Goal: Navigation & Orientation: Find specific page/section

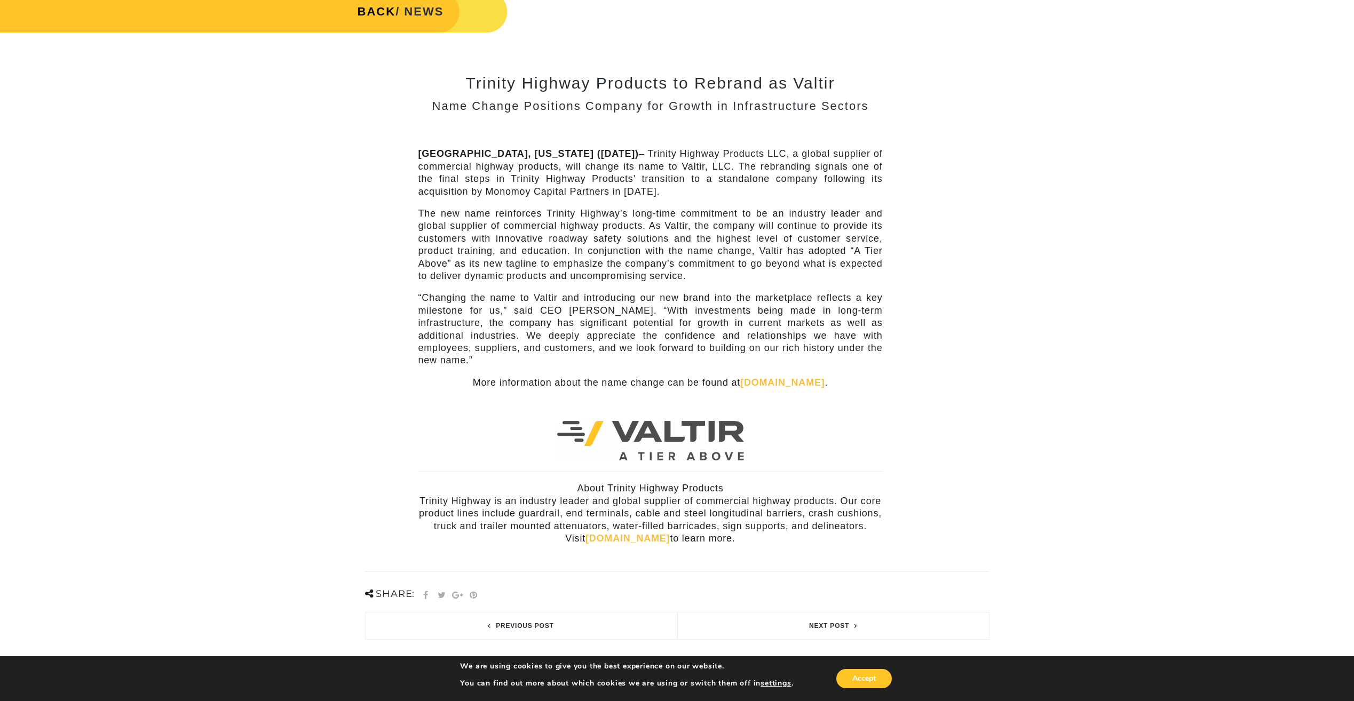
scroll to position [214, 0]
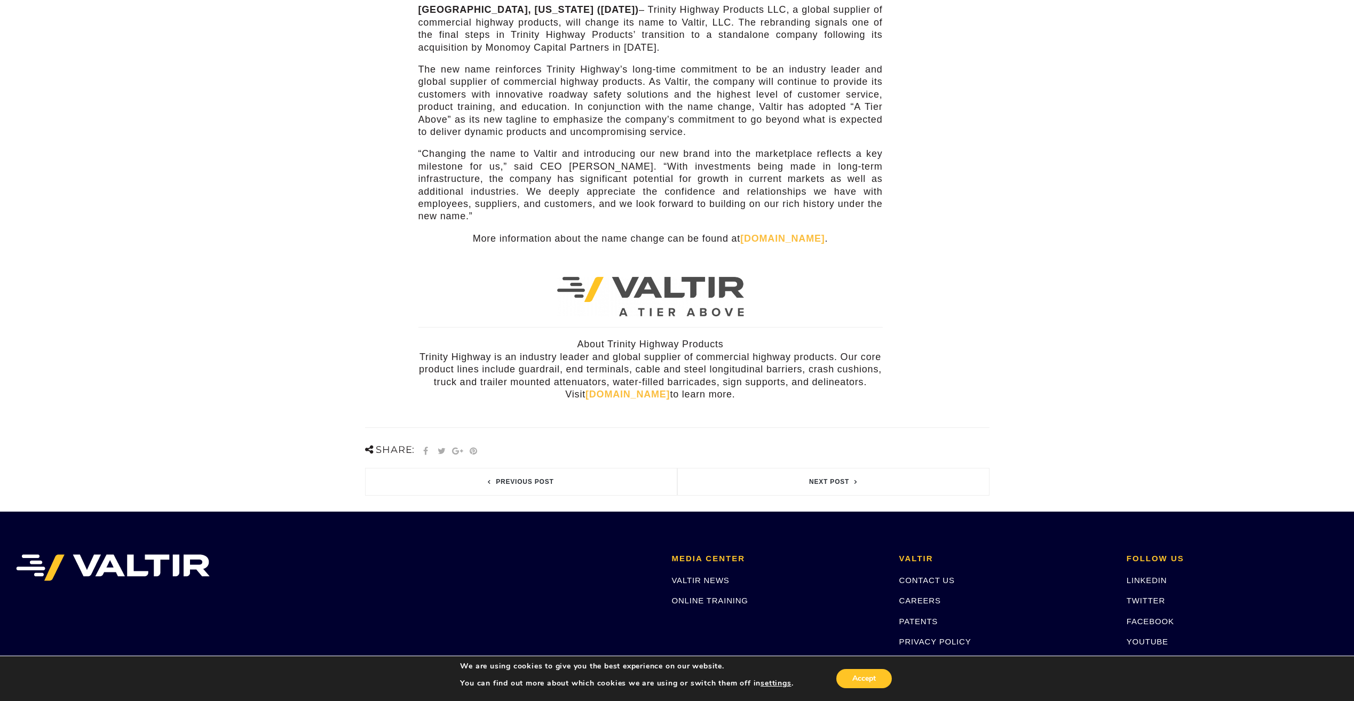
drag, startPoint x: 641, startPoint y: 376, endPoint x: 613, endPoint y: 392, distance: 32.0
click at [613, 392] on div "Trinity Highway Products to Rebrand as Valtir Name Change Positions Company for…" at bounding box center [651, 161] width 480 height 511
drag, startPoint x: 613, startPoint y: 392, endPoint x: 634, endPoint y: 394, distance: 21.5
click at [636, 397] on div "Trinity Highway Products to Rebrand as Valtir Name Change Positions Company for…" at bounding box center [651, 161] width 480 height 511
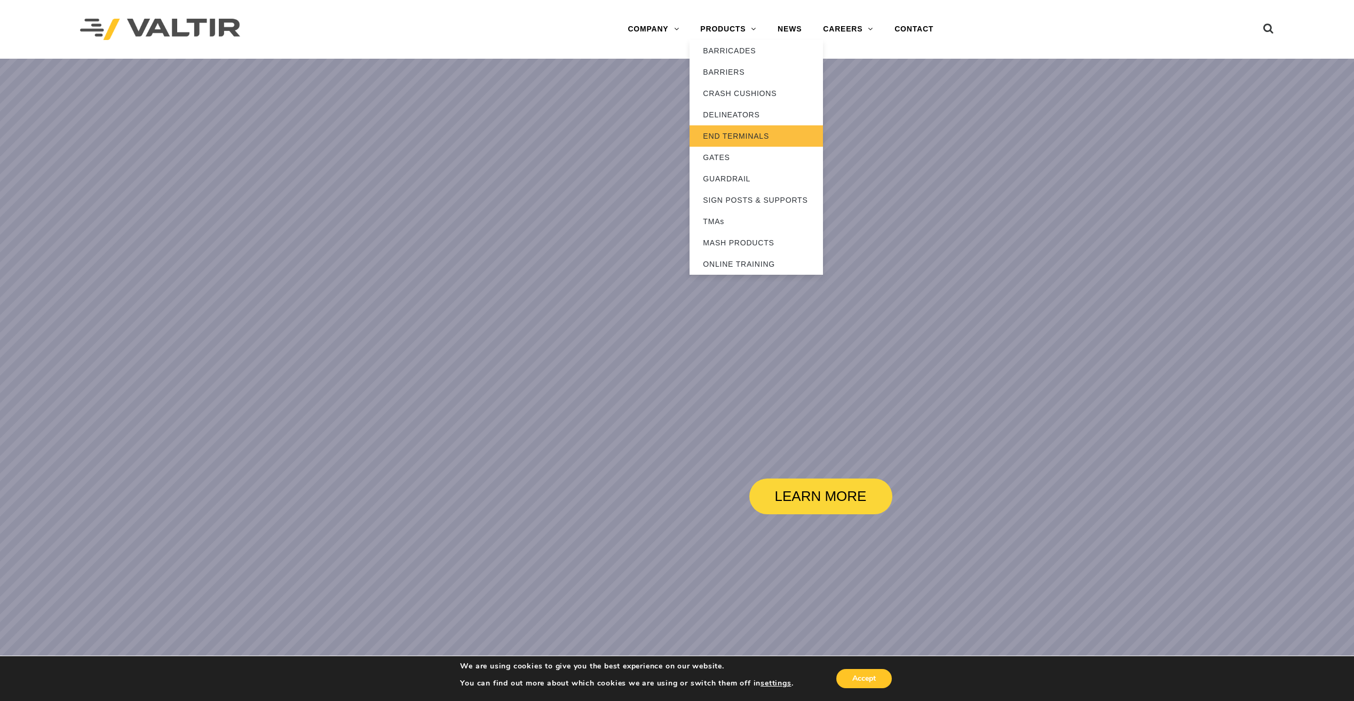
click at [744, 130] on link "END TERMINALS" at bounding box center [756, 135] width 133 height 21
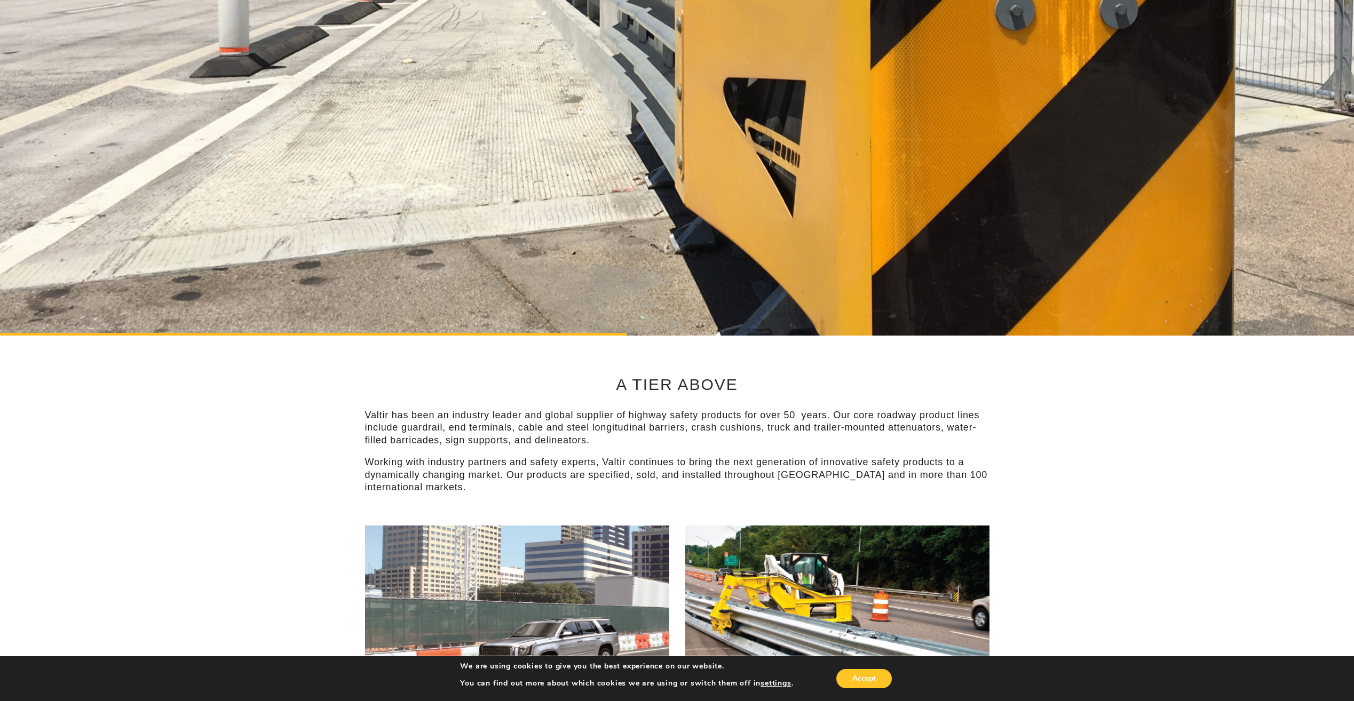
scroll to position [267, 0]
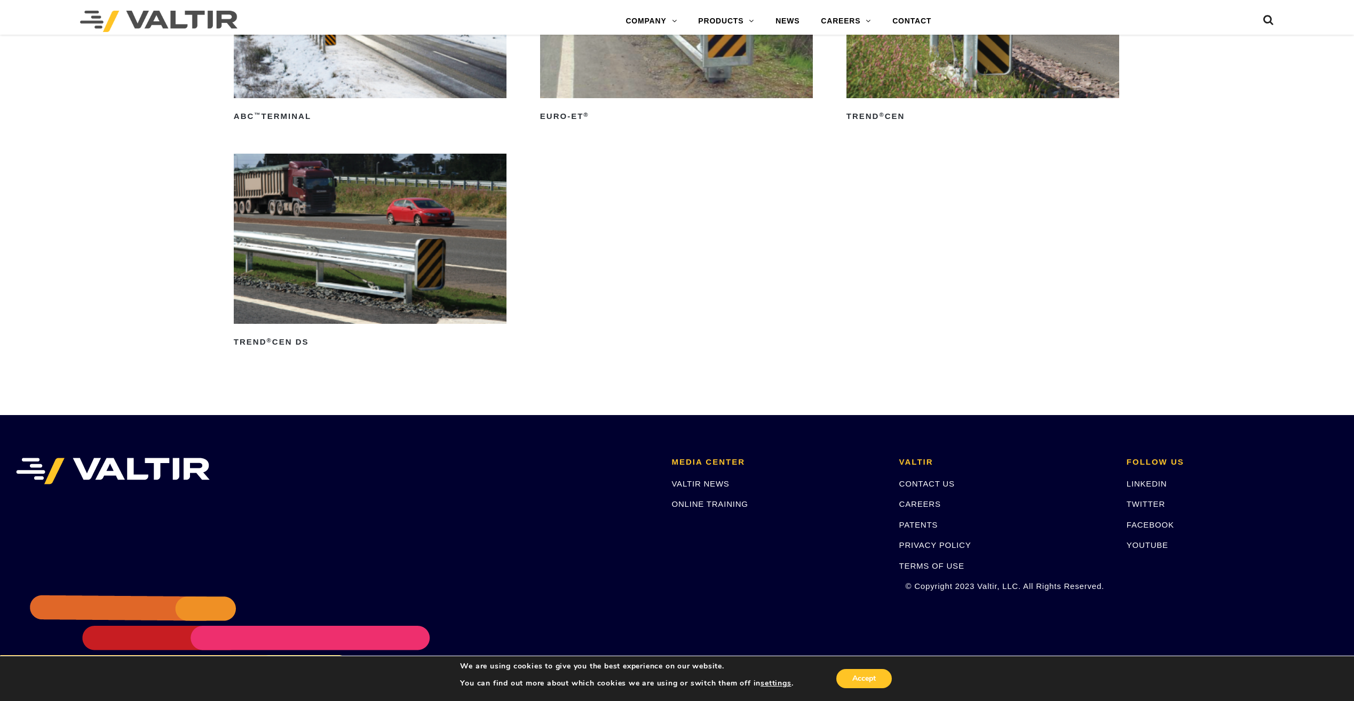
scroll to position [1716, 0]
